Goal: Use online tool/utility: Utilize a website feature to perform a specific function

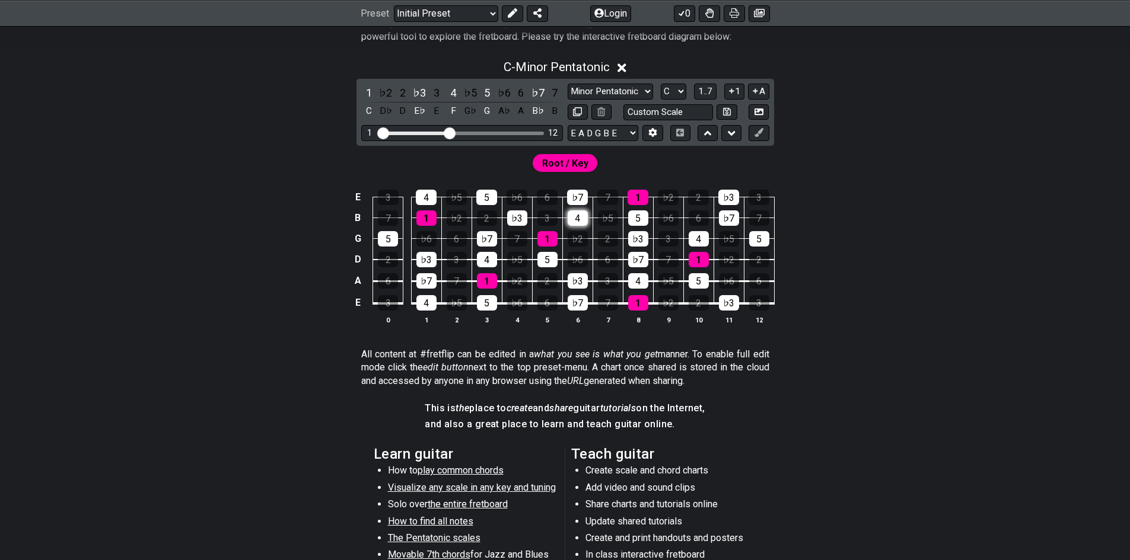
scroll to position [178, 0]
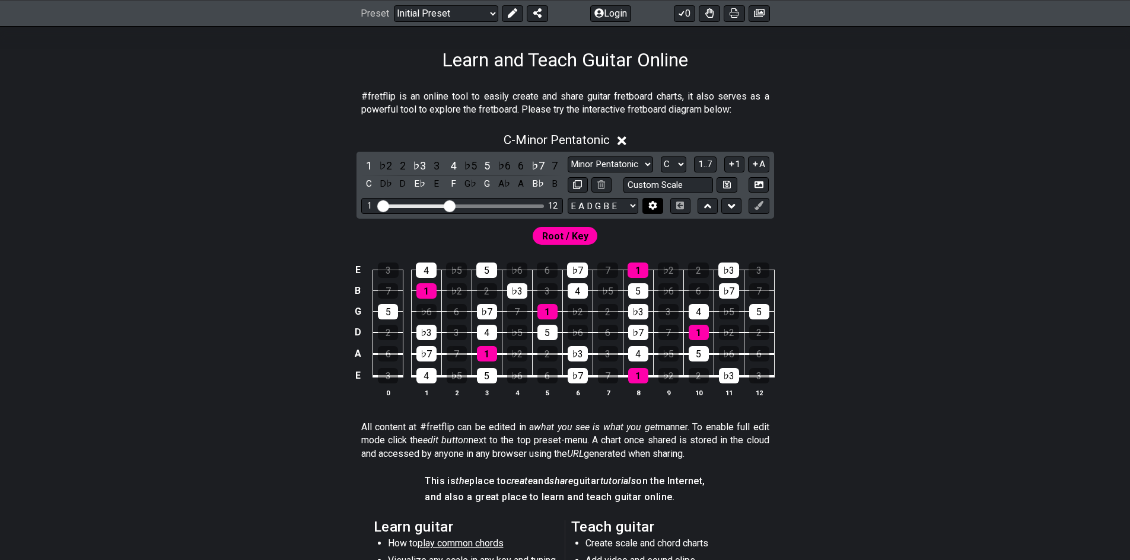
click at [652, 201] on icon at bounding box center [652, 205] width 9 height 9
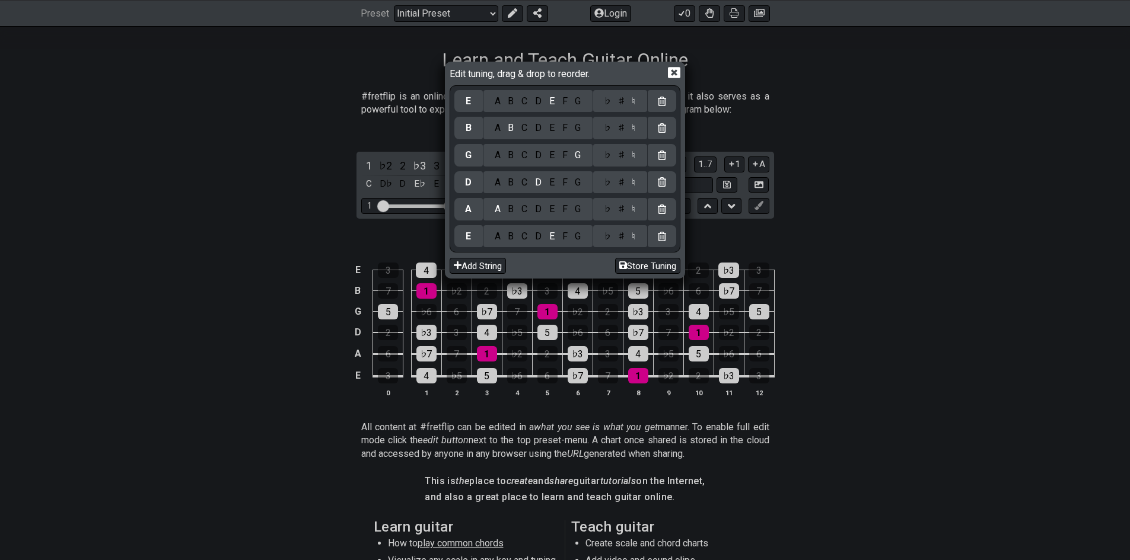
click at [673, 69] on icon at bounding box center [674, 73] width 12 height 11
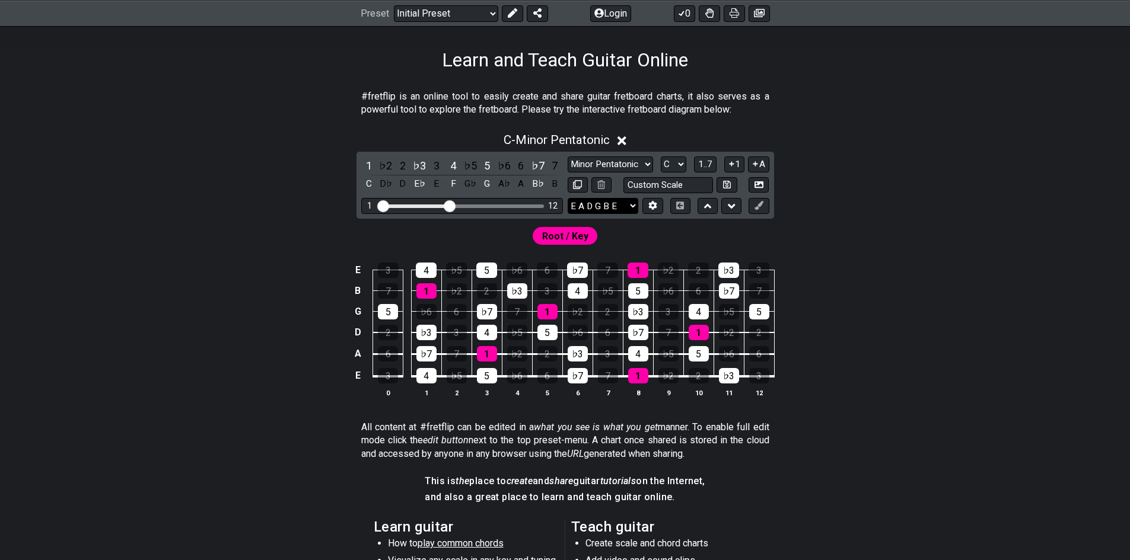
drag, startPoint x: 643, startPoint y: 207, endPoint x: 624, endPoint y: 206, distance: 19.0
click at [627, 207] on div "E A D G B E E A D G B E E A D G B E B E A D F♯ B A D G C E A D A D G B E E♭ A♭ …" at bounding box center [614, 206] width 95 height 16
click at [626, 206] on select "E A D G B E E A D G B E E A D G B E B E A D F♯ B A D G C E A D A D G B E E♭ A♭ …" at bounding box center [602, 206] width 71 height 16
select select "A E A D G B E"
click at [567, 198] on select "E A D G B E E A D G B E E A D G B E B E A D F♯ B A D G C E A D A D G B E E♭ A♭ …" at bounding box center [602, 206] width 71 height 16
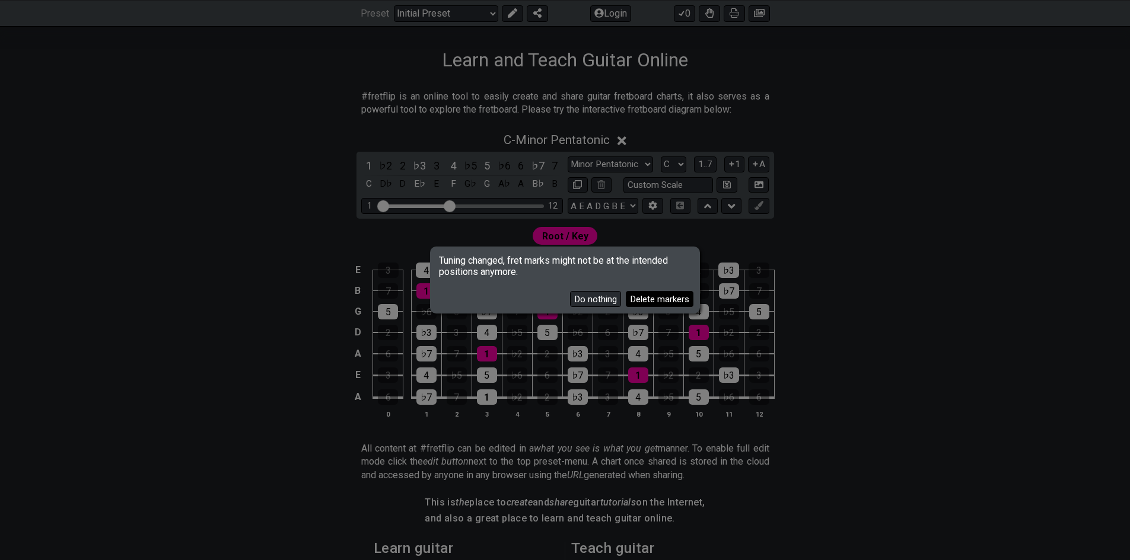
click at [654, 298] on button "Delete markers" at bounding box center [660, 299] width 68 height 16
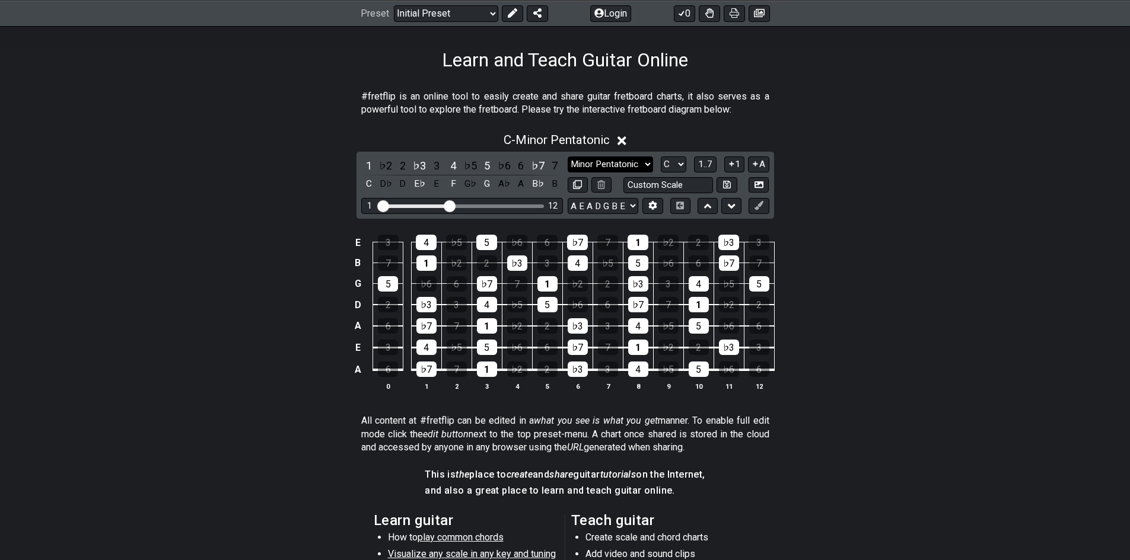
click at [640, 165] on select "Minor Pentatonic Click to edit Minor Pentatonic Major Pentatonic Minor Blues Ma…" at bounding box center [609, 165] width 85 height 16
click at [634, 162] on select "Minor Pentatonic Click to edit Minor Pentatonic Major Pentatonic Minor Blues Ma…" at bounding box center [609, 165] width 85 height 16
select select "[PERSON_NAME]"
click at [567, 157] on select "Minor Pentatonic Click to edit Minor Pentatonic Major Pentatonic Minor Blues Ma…" at bounding box center [609, 165] width 85 height 16
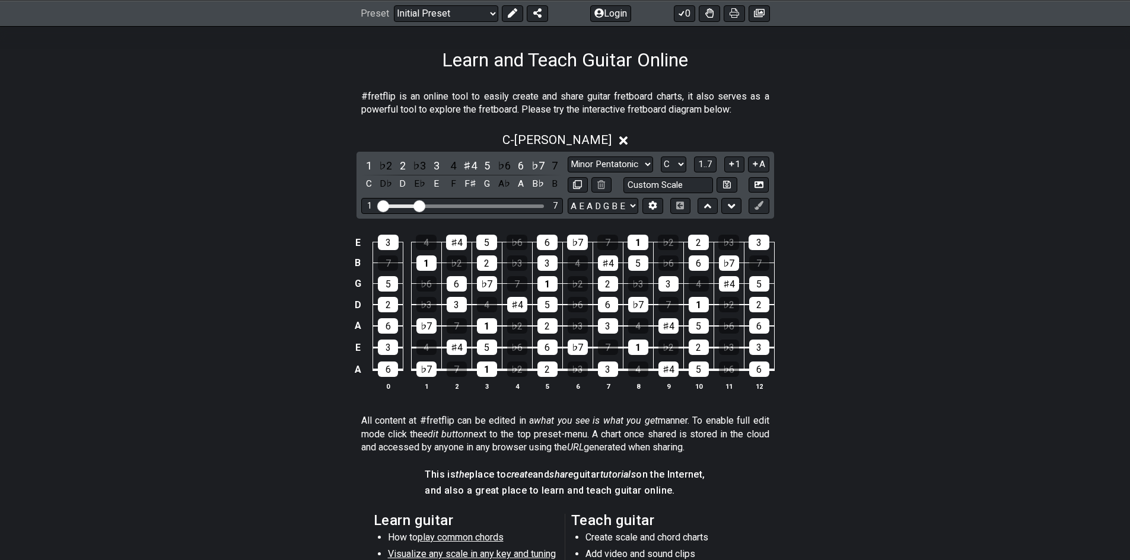
drag, startPoint x: 446, startPoint y: 204, endPoint x: 420, endPoint y: 205, distance: 26.1
click at [420, 205] on input "Visible fret range" at bounding box center [462, 205] width 168 height 0
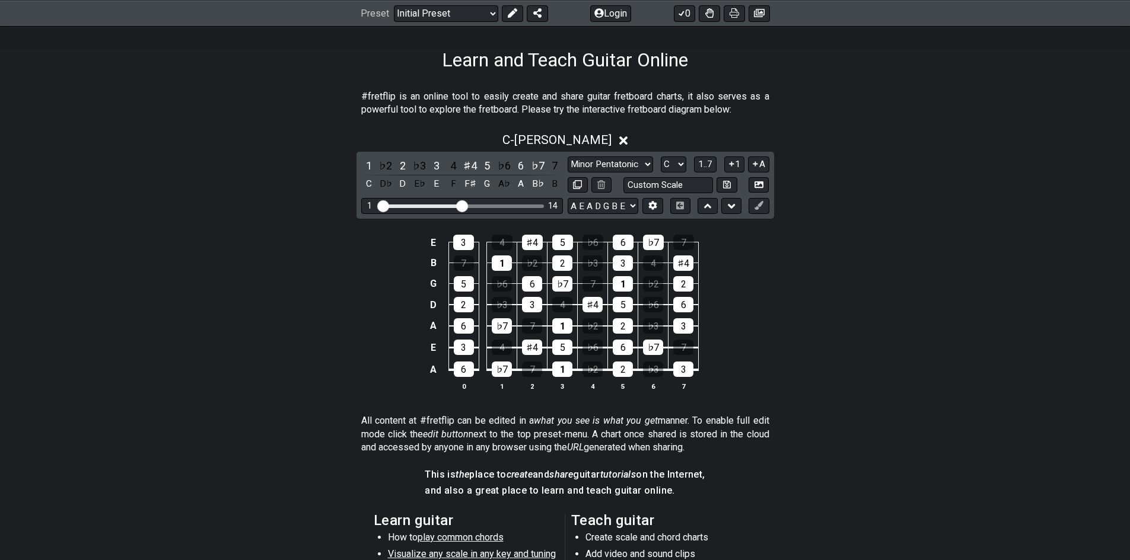
drag, startPoint x: 420, startPoint y: 205, endPoint x: 461, endPoint y: 205, distance: 41.5
click at [461, 205] on input "Visible fret range" at bounding box center [462, 205] width 168 height 0
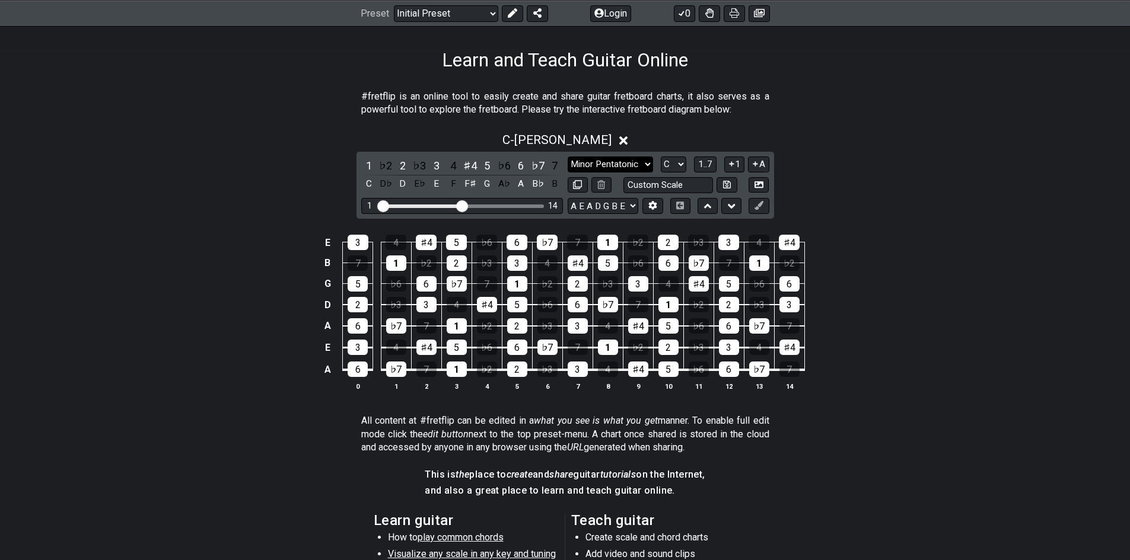
click at [606, 162] on select "Minor Pentatonic Click to edit Minor Pentatonic Major Pentatonic Minor Blues Ma…" at bounding box center [609, 165] width 85 height 16
click at [675, 163] on select "A♭ A A♯ B♭ B C C♯ D♭ D D♯ E♭ E F F♯ G♭ G G♯" at bounding box center [673, 165] width 25 height 16
click at [368, 164] on div "1" at bounding box center [368, 166] width 15 height 16
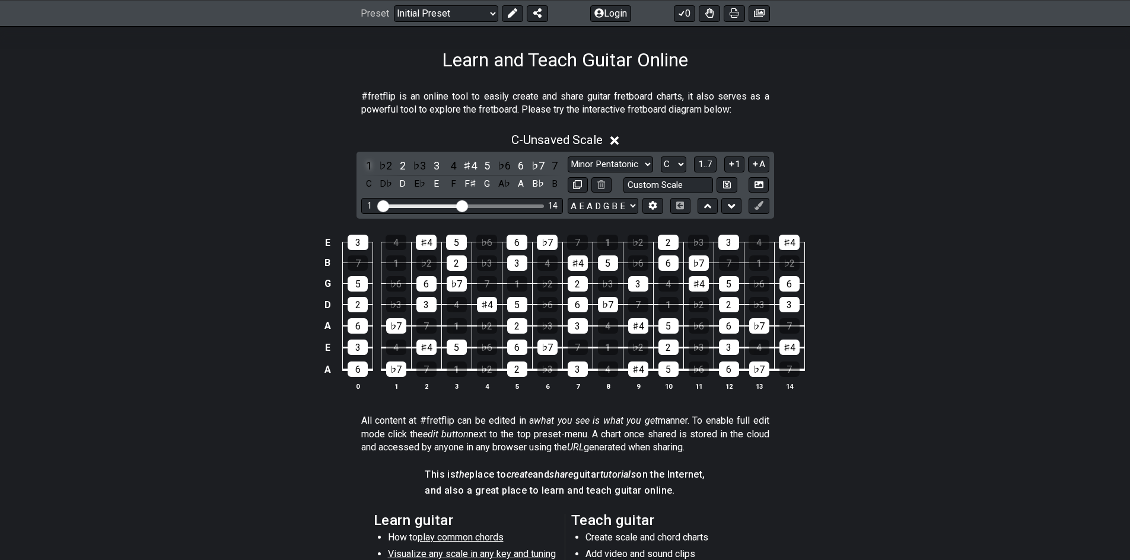
click at [368, 164] on div "1" at bounding box center [368, 166] width 15 height 16
click at [379, 166] on div "♭2" at bounding box center [385, 166] width 15 height 16
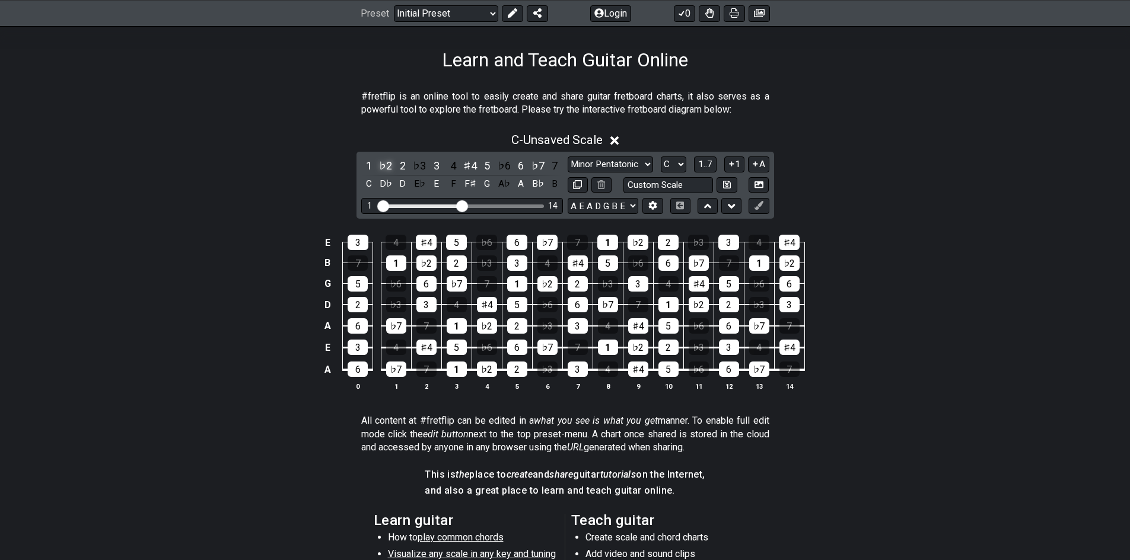
click at [379, 166] on div "♭2" at bounding box center [385, 166] width 15 height 16
click at [371, 185] on div "C" at bounding box center [368, 184] width 15 height 16
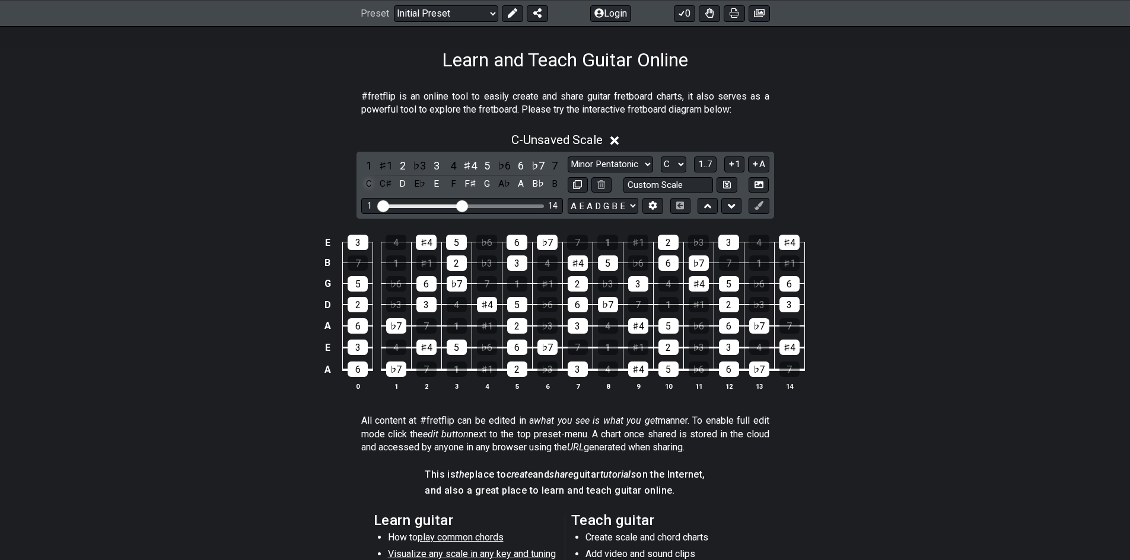
click at [371, 185] on div "C" at bounding box center [368, 184] width 15 height 16
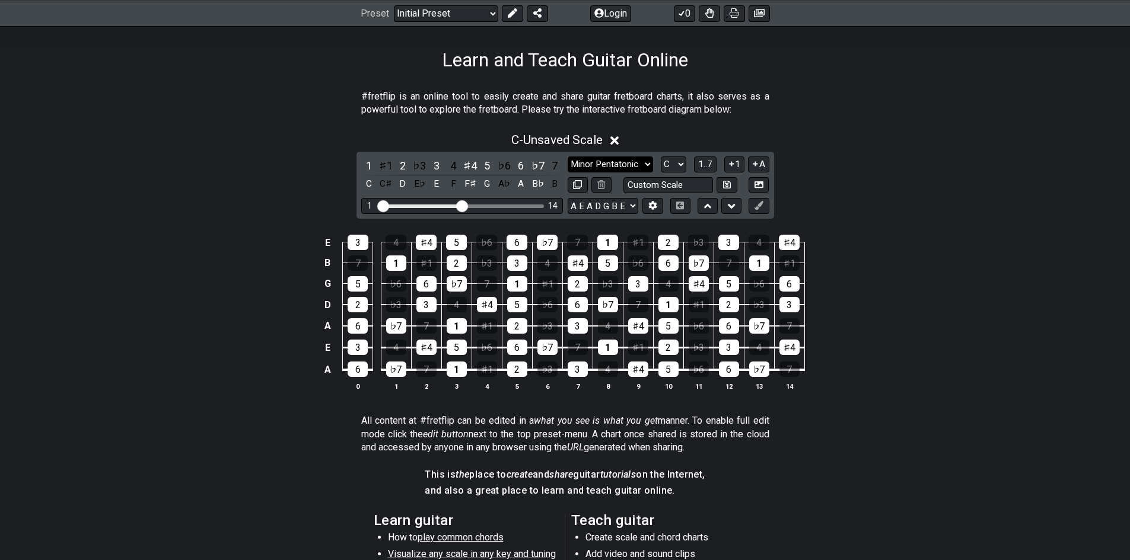
click at [622, 161] on select "Minor Pentatonic Click to edit Minor Pentatonic Major Pentatonic Minor Blues Ma…" at bounding box center [609, 165] width 85 height 16
drag, startPoint x: 737, startPoint y: 132, endPoint x: 712, endPoint y: 155, distance: 34.8
click at [737, 132] on div "C - Unsaved Scale" at bounding box center [565, 137] width 925 height 22
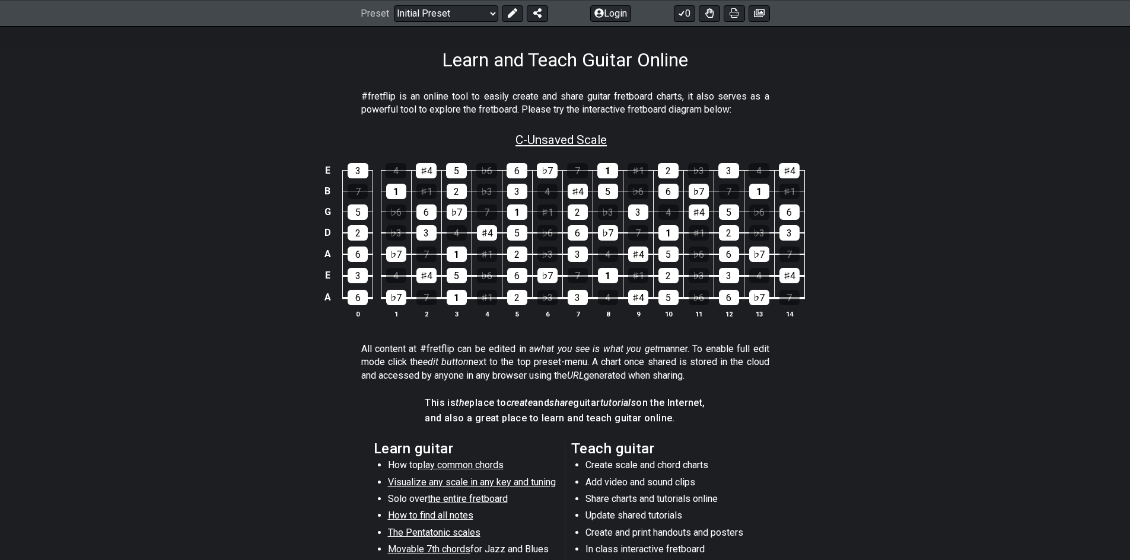
click at [547, 141] on span "C - Unsaved Scale" at bounding box center [560, 140] width 91 height 14
select select "[PERSON_NAME]"
select select "C"
select select "A E A D G B E"
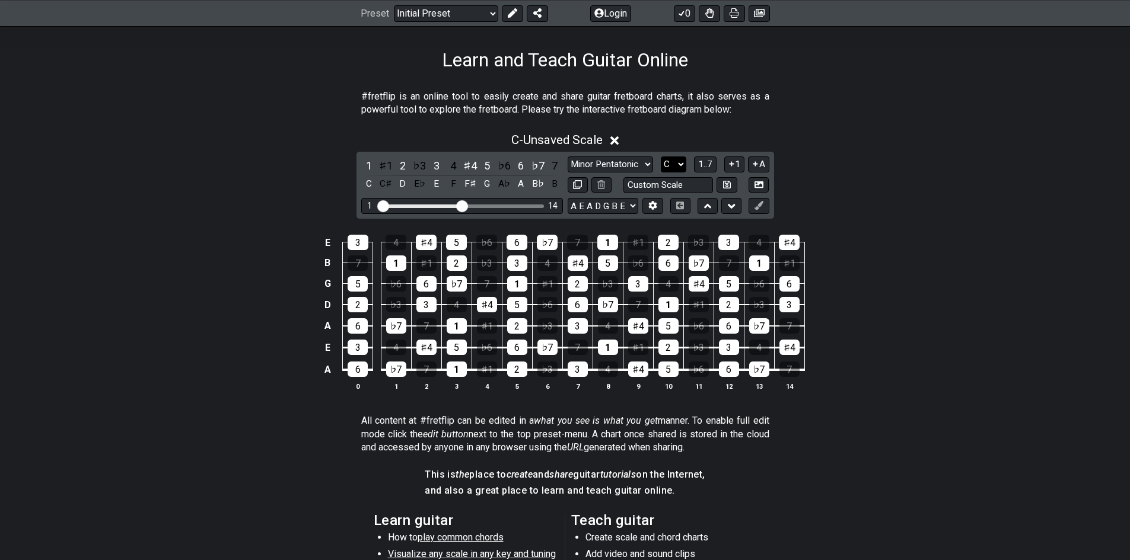
click at [669, 162] on select "A♭ A A♯ B♭ B C C♯ D♭ D D♯ E♭ E F F♯ G♭ G G♯" at bounding box center [673, 165] width 25 height 16
click at [661, 157] on select "A♭ A A♯ B♭ B C C♯ D♭ D D♯ E♭ E F F♯ G♭ G G♯" at bounding box center [673, 165] width 25 height 16
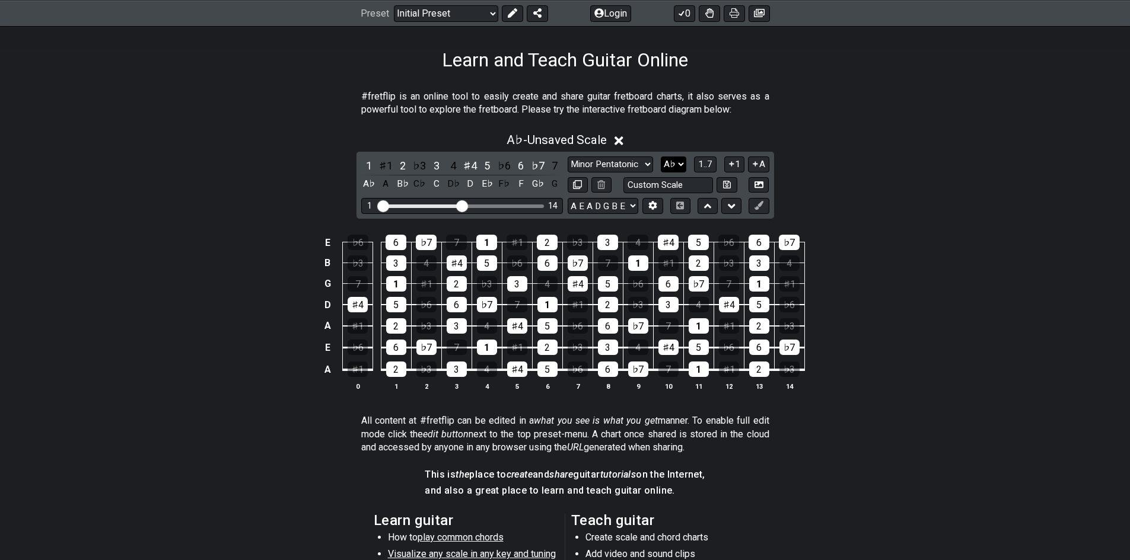
click at [671, 167] on select "A♭ A A♯ B♭ B C C♯ D♭ D D♯ E♭ E F F♯ G♭ G G♯" at bounding box center [673, 165] width 25 height 16
select select "A"
click at [661, 157] on select "A♭ A A♯ B♭ B C C♯ D♭ D D♯ E♭ E F F♯ G♭ G G♯" at bounding box center [673, 165] width 25 height 16
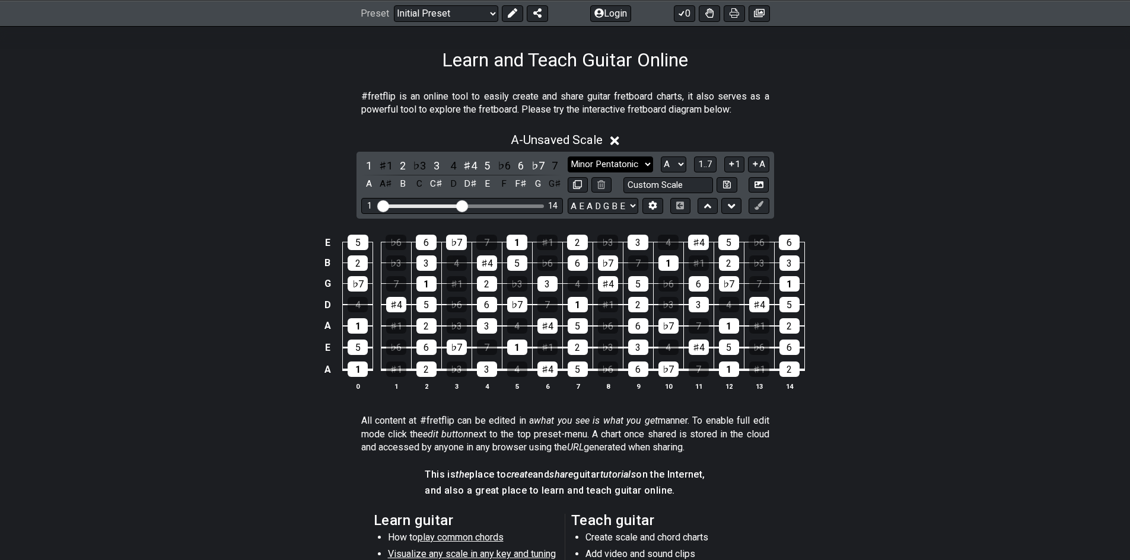
click at [623, 163] on select "Minor Pentatonic Click to edit Minor Pentatonic Major Pentatonic Minor Blues Ma…" at bounding box center [609, 165] width 85 height 16
click at [617, 165] on select "Minor Pentatonic Click to edit Minor Pentatonic Major Pentatonic Minor Blues Ma…" at bounding box center [609, 165] width 85 height 16
click at [567, 157] on select "Minor Pentatonic Click to edit Minor Pentatonic Major Pentatonic Minor Blues Ma…" at bounding box center [609, 165] width 85 height 16
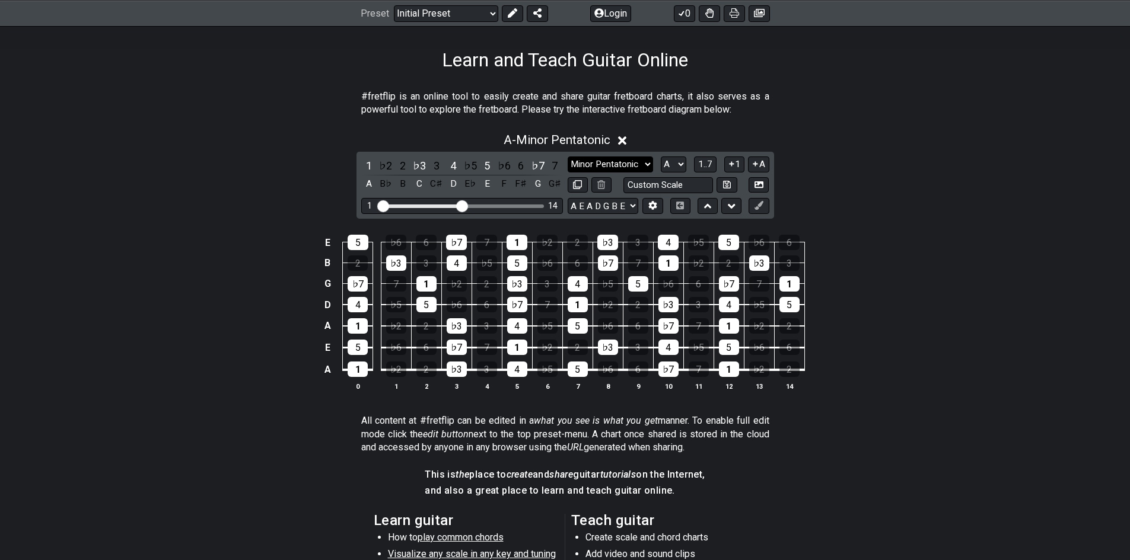
click at [630, 158] on select "Minor Pentatonic Click to edit Minor Pentatonic Major Pentatonic Minor Blues Ma…" at bounding box center [609, 165] width 85 height 16
click at [620, 157] on select "Minor Pentatonic Click to edit Minor Pentatonic Major Pentatonic Minor Blues Ma…" at bounding box center [609, 165] width 85 height 16
click at [567, 157] on select "Minor Pentatonic Click to edit Minor Pentatonic Major Pentatonic Minor Blues Ma…" at bounding box center [609, 165] width 85 height 16
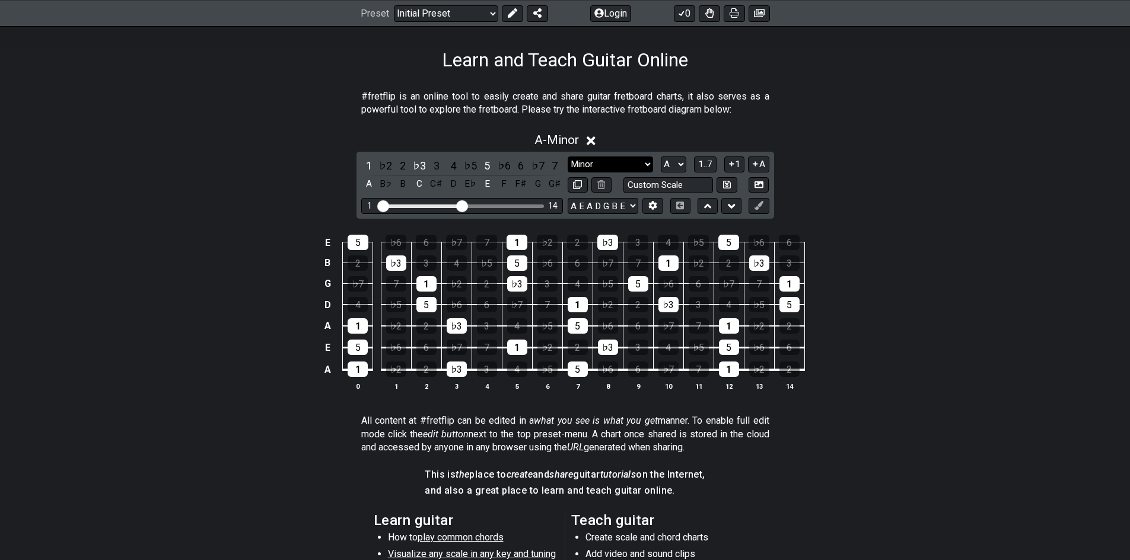
click at [631, 163] on select "Minor Pentatonic Click to edit Minor Pentatonic Major Pentatonic Minor Blues Ma…" at bounding box center [609, 165] width 85 height 16
click at [567, 157] on select "Minor Pentatonic Click to edit Minor Pentatonic Major Pentatonic Minor Blues Ma…" at bounding box center [609, 165] width 85 height 16
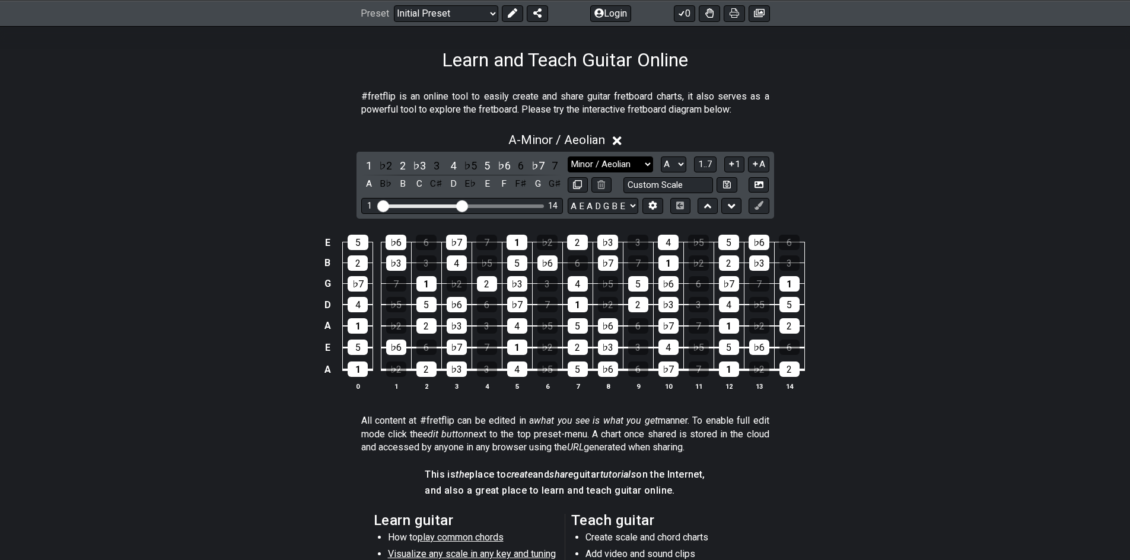
click at [610, 164] on select "Minor Pentatonic Click to edit Minor Pentatonic Major Pentatonic Minor Blues Ma…" at bounding box center [609, 165] width 85 height 16
click at [567, 157] on select "Minor Pentatonic Click to edit Minor Pentatonic Major Pentatonic Minor Blues Ma…" at bounding box center [609, 165] width 85 height 16
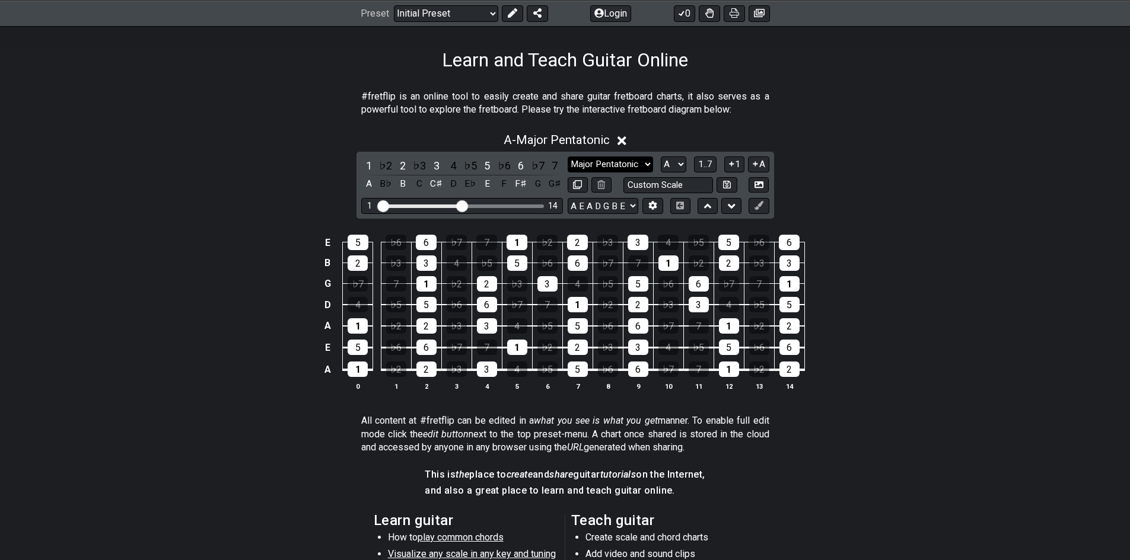
click at [609, 165] on select "Minor Pentatonic Click to edit Minor Pentatonic Major Pentatonic Minor Blues Ma…" at bounding box center [609, 165] width 85 height 16
select select "Phrygian"
click at [567, 157] on select "Minor Pentatonic Click to edit Minor Pentatonic Major Pentatonic Minor Blues Ma…" at bounding box center [609, 165] width 85 height 16
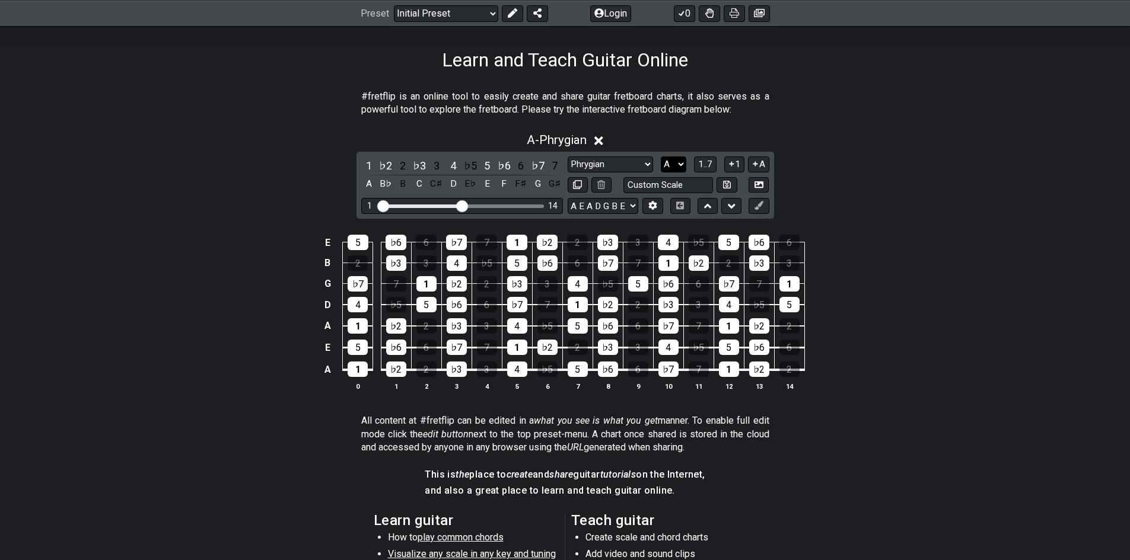
click at [676, 168] on select "A♭ A A♯ B♭ B C C♯ D♭ D D♯ E♭ E F F♯ G♭ G G♯" at bounding box center [673, 165] width 25 height 16
click at [675, 162] on select "A♭ A A♯ B♭ B C C♯ D♭ D D♯ E♭ E F F♯ G♭ G G♯" at bounding box center [673, 165] width 25 height 16
select select "C"
click at [661, 157] on select "A♭ A A♯ B♭ B C C♯ D♭ D D♯ E♭ E F F♯ G♭ G G♯" at bounding box center [673, 165] width 25 height 16
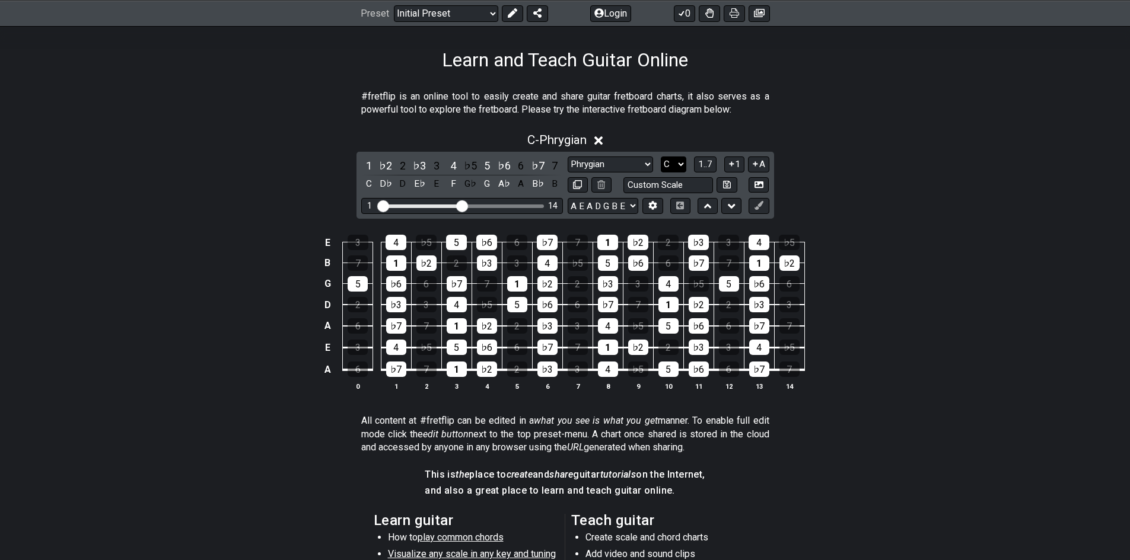
click at [674, 161] on select "A♭ A A♯ B♭ B C C♯ D♭ D D♯ E♭ E F F♯ G♭ G G♯" at bounding box center [673, 165] width 25 height 16
click at [665, 126] on div "C - Phrygian" at bounding box center [565, 137] width 925 height 22
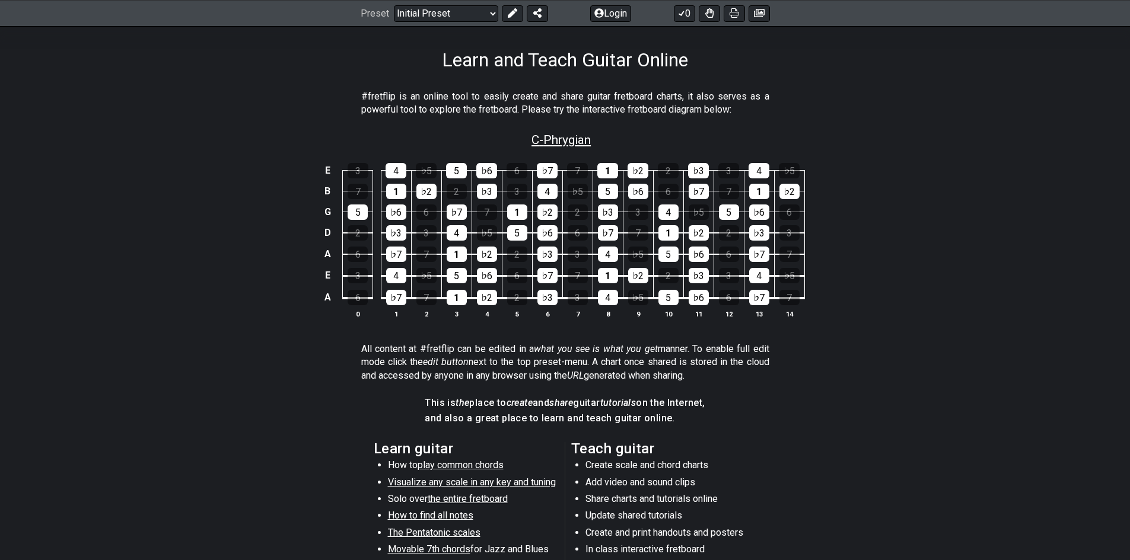
click at [583, 133] on span "C - Phrygian" at bounding box center [560, 140] width 59 height 14
select select "Phrygian"
select select "C"
select select "A E A D G B E"
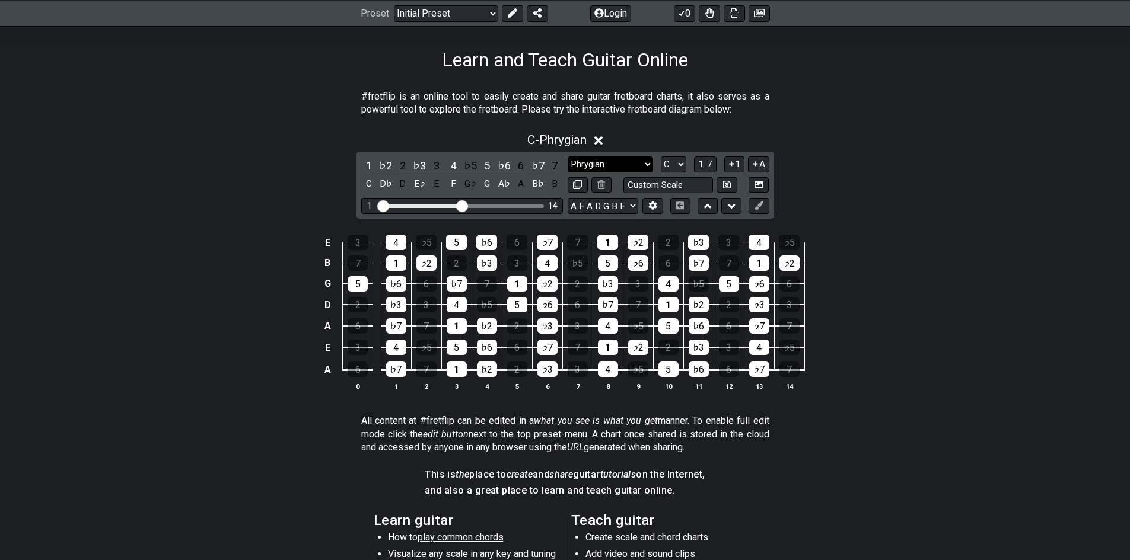
click at [600, 166] on select "Minor Pentatonic Click to edit Minor Pentatonic Major Pentatonic Minor Blues Ma…" at bounding box center [609, 165] width 85 height 16
click at [674, 111] on p "#fretflip is an online tool to easily create and share guitar fretboard charts,…" at bounding box center [565, 103] width 408 height 27
drag, startPoint x: 470, startPoint y: 205, endPoint x: 476, endPoint y: 208, distance: 7.2
click at [476, 208] on div "1 14" at bounding box center [462, 206] width 202 height 16
drag, startPoint x: 463, startPoint y: 205, endPoint x: 480, endPoint y: 211, distance: 18.2
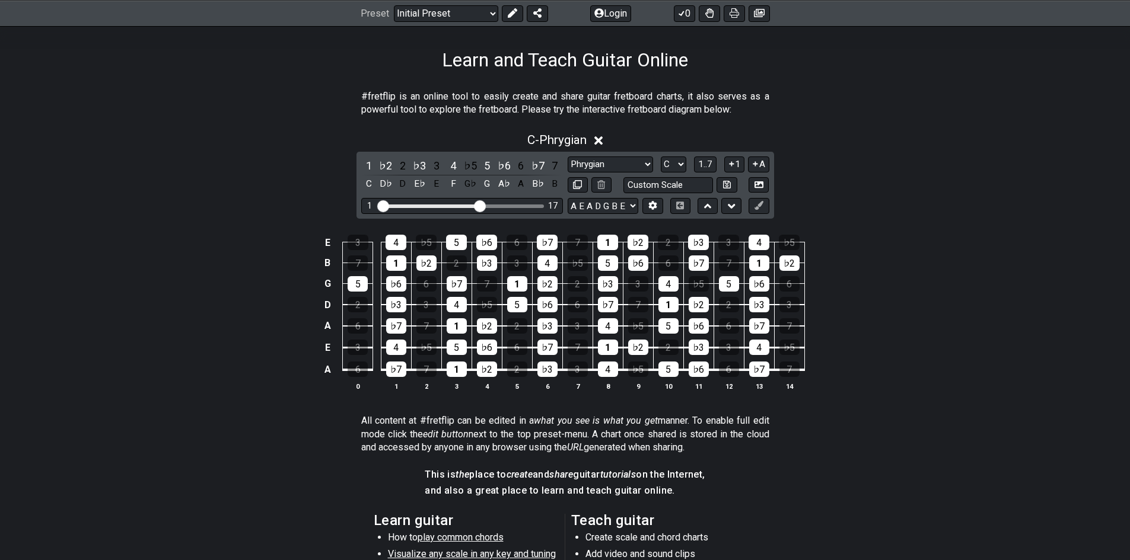
click at [480, 205] on input "Visible fret range" at bounding box center [462, 205] width 168 height 0
